Goal: Transaction & Acquisition: Subscribe to service/newsletter

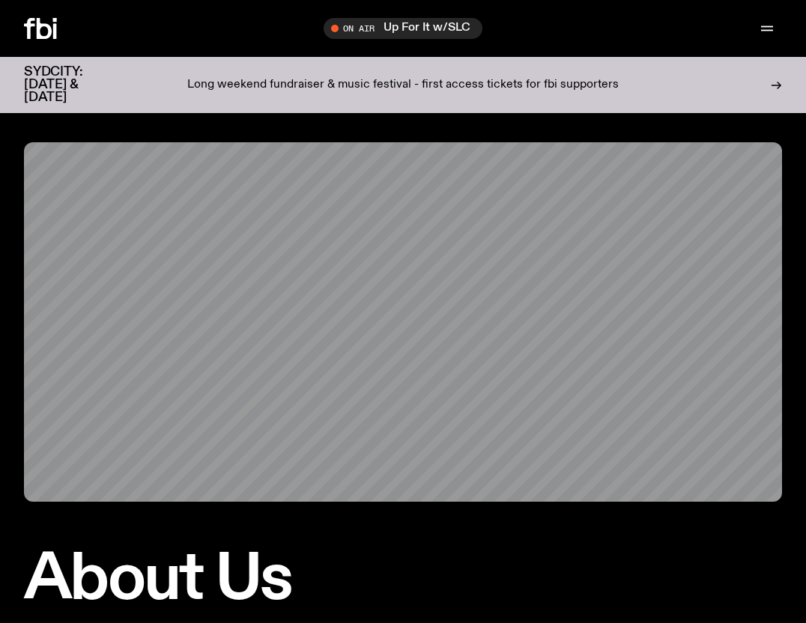
click at [43, 70] on h3 "SYDCITY: [DATE] & [DATE]" at bounding box center [72, 85] width 96 height 38
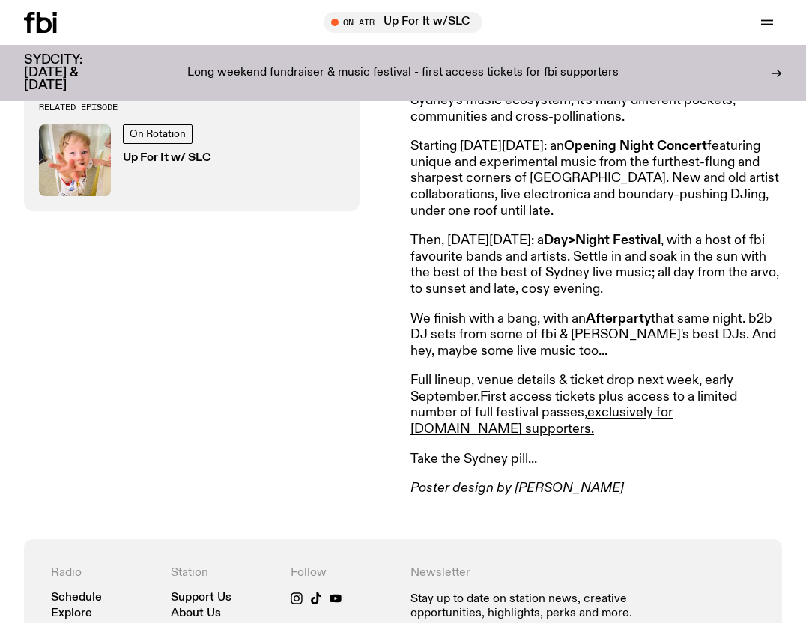
scroll to position [676, 0]
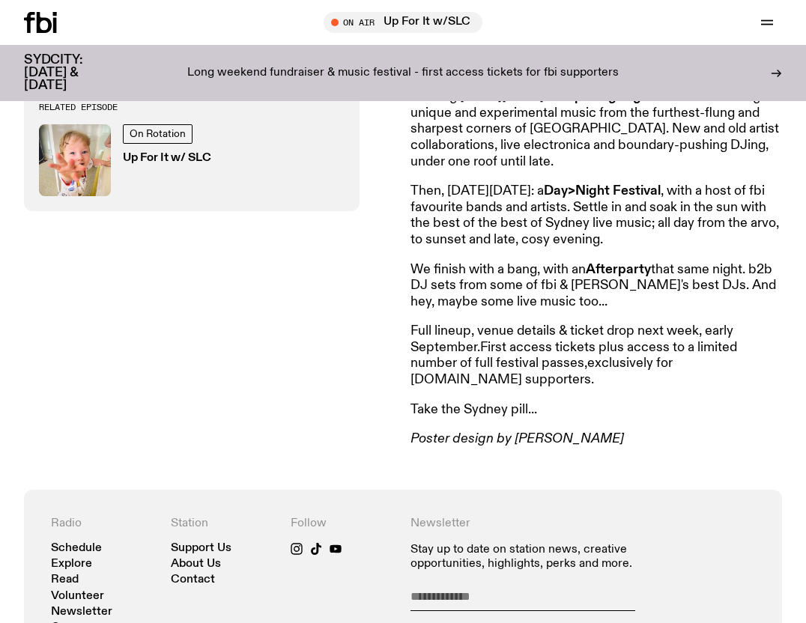
click at [421, 357] on link "exclusively for fbi.radio supporters." at bounding box center [541, 372] width 262 height 30
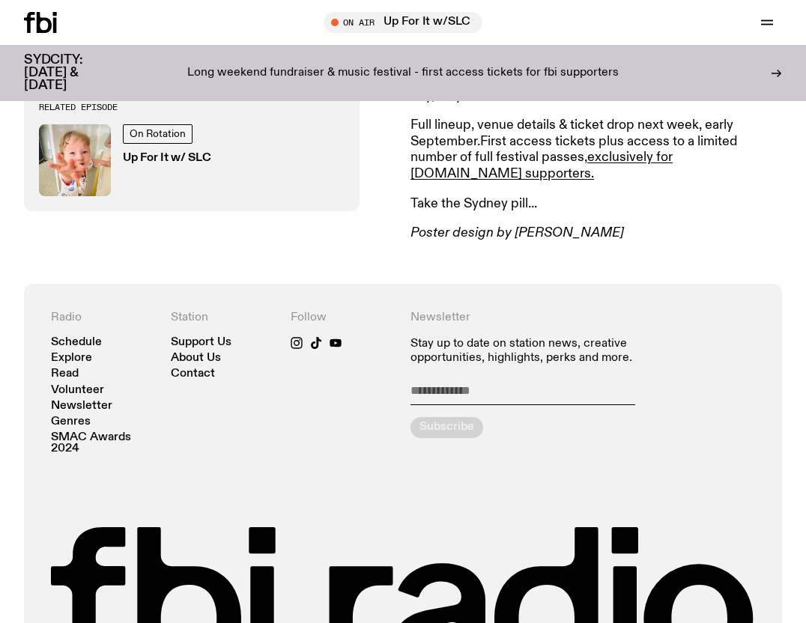
scroll to position [1007, 0]
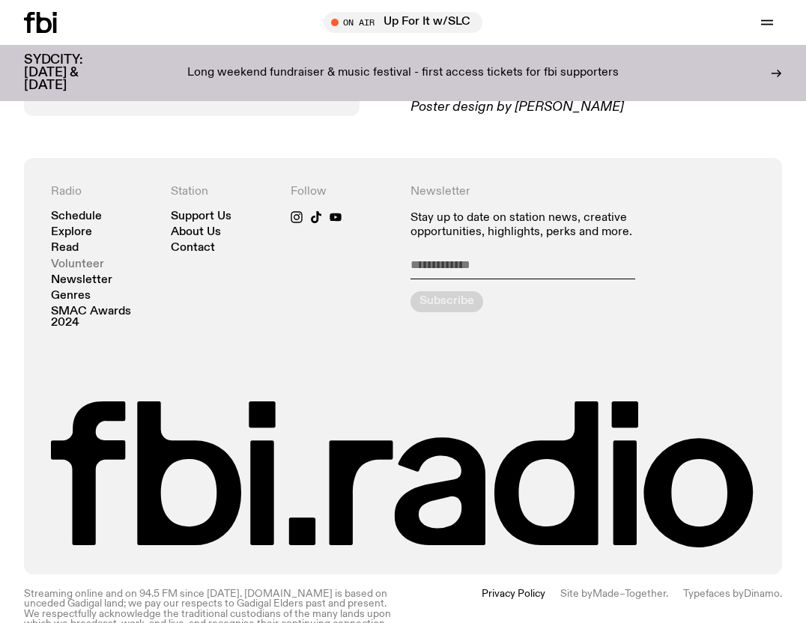
click at [85, 259] on link "Volunteer" at bounding box center [77, 264] width 53 height 11
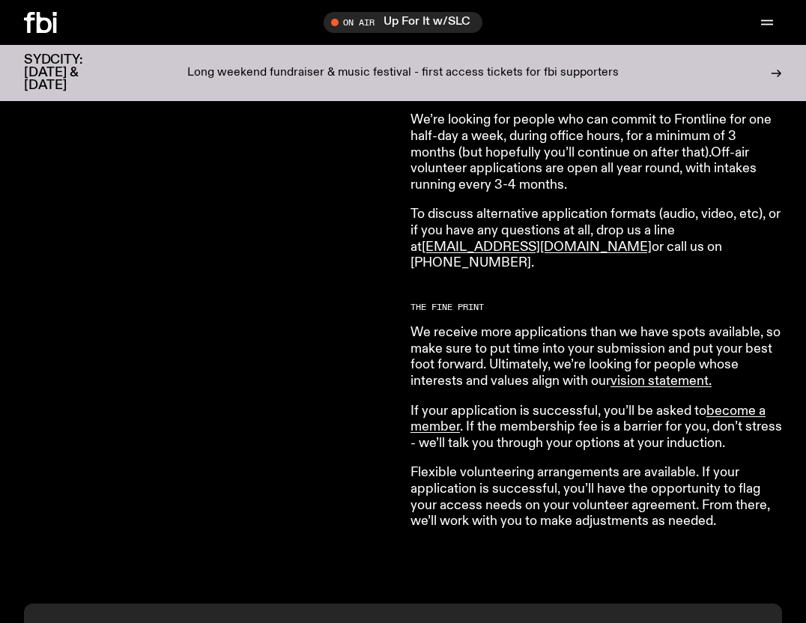
scroll to position [1139, 0]
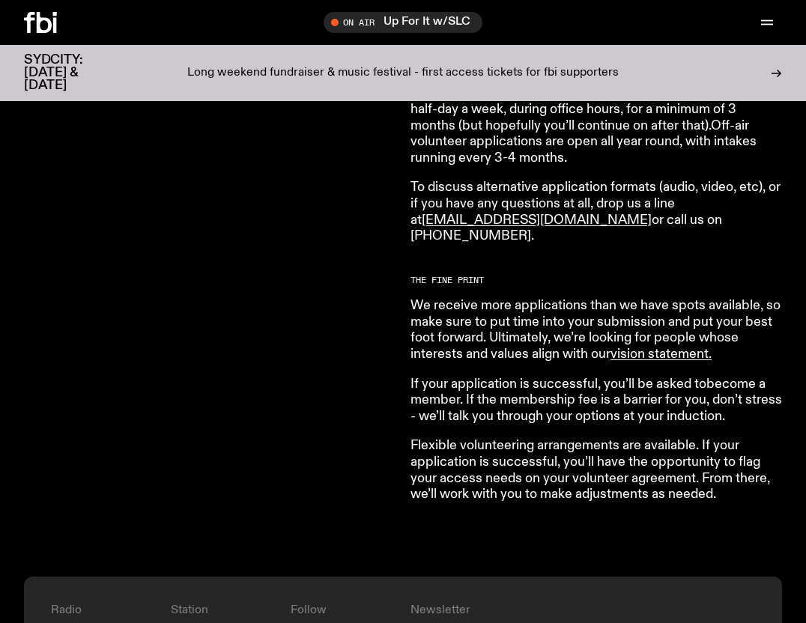
click at [433, 388] on link "become a member" at bounding box center [587, 392] width 355 height 30
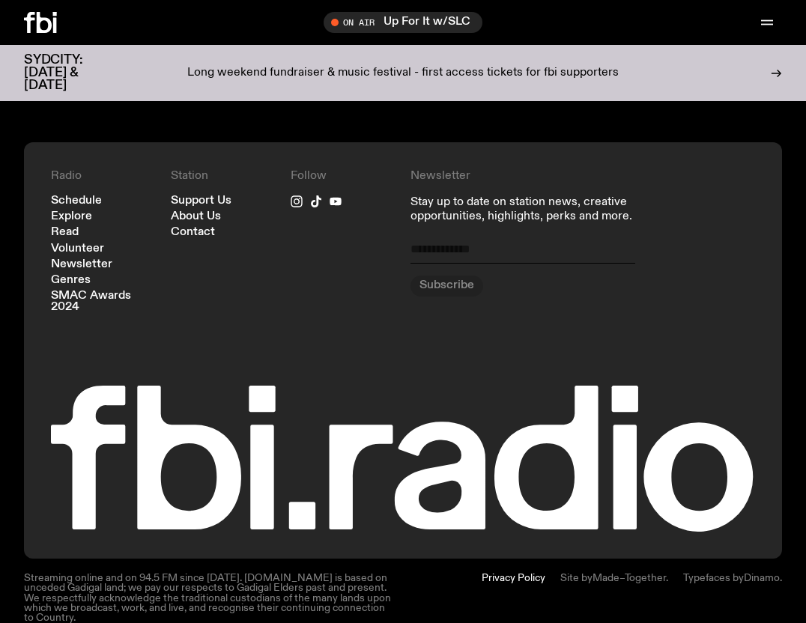
scroll to position [1582, 0]
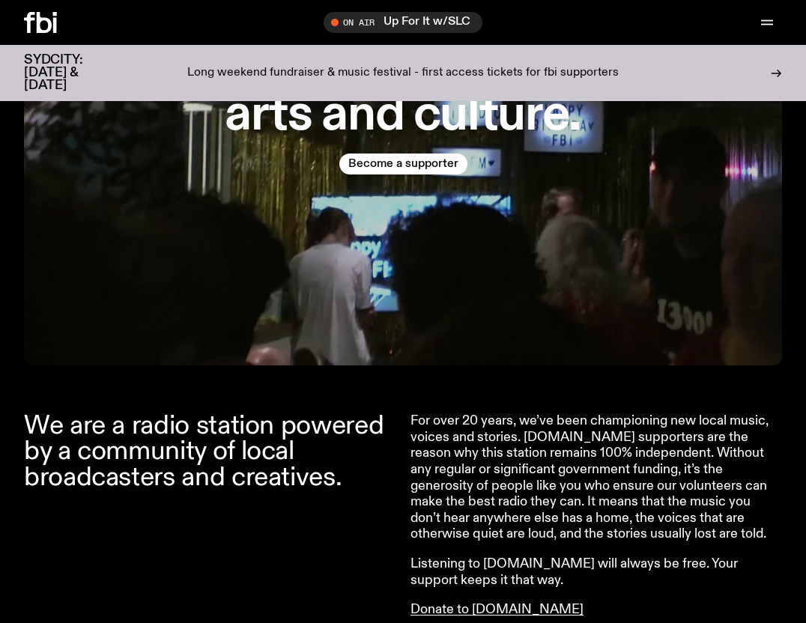
scroll to position [273, 0]
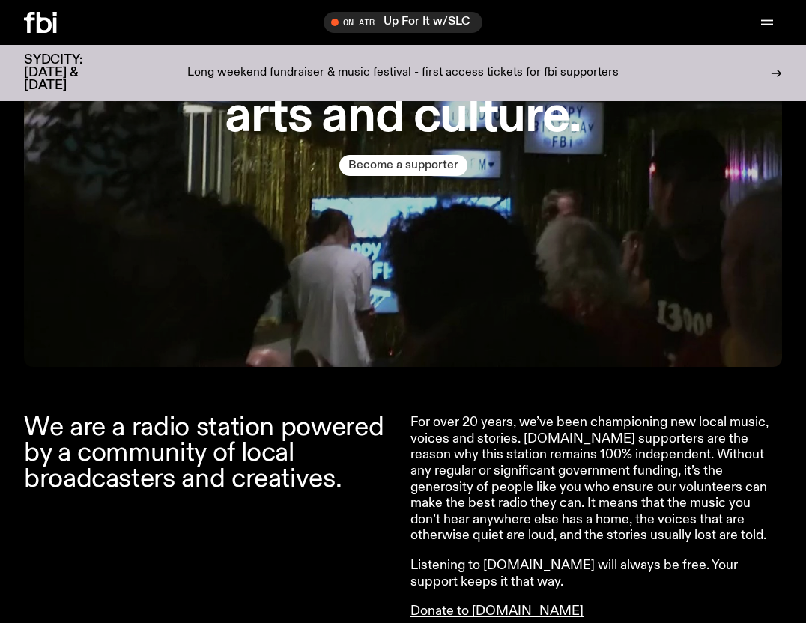
click at [414, 163] on button "Become a supporter" at bounding box center [403, 165] width 128 height 21
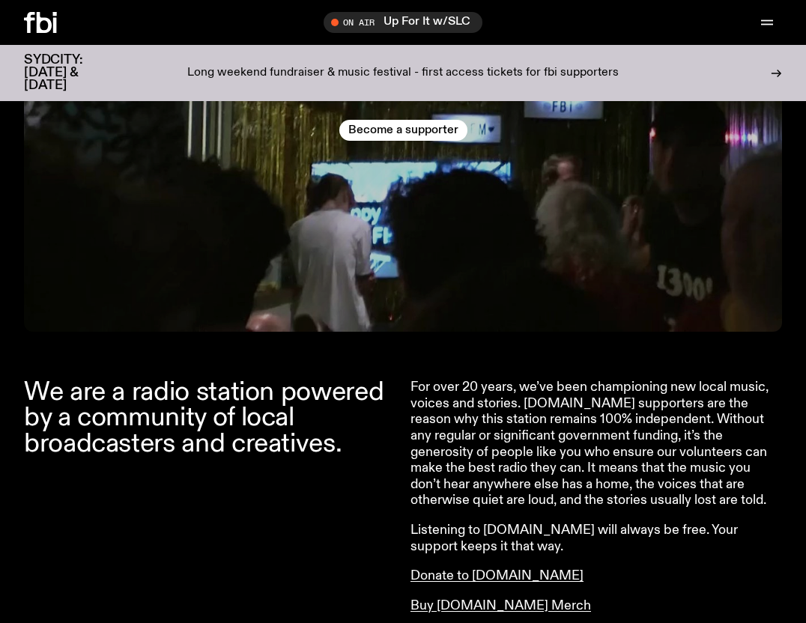
scroll to position [307, 0]
